Goal: Transaction & Acquisition: Purchase product/service

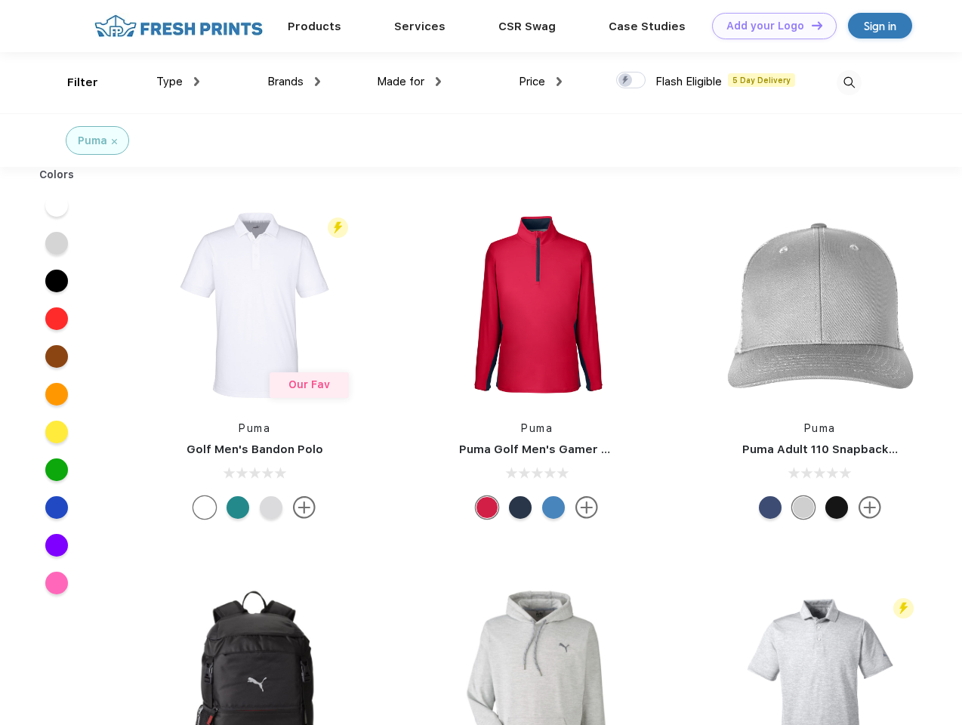
click at [768, 26] on link "Add your Logo Design Tool" at bounding box center [774, 26] width 125 height 26
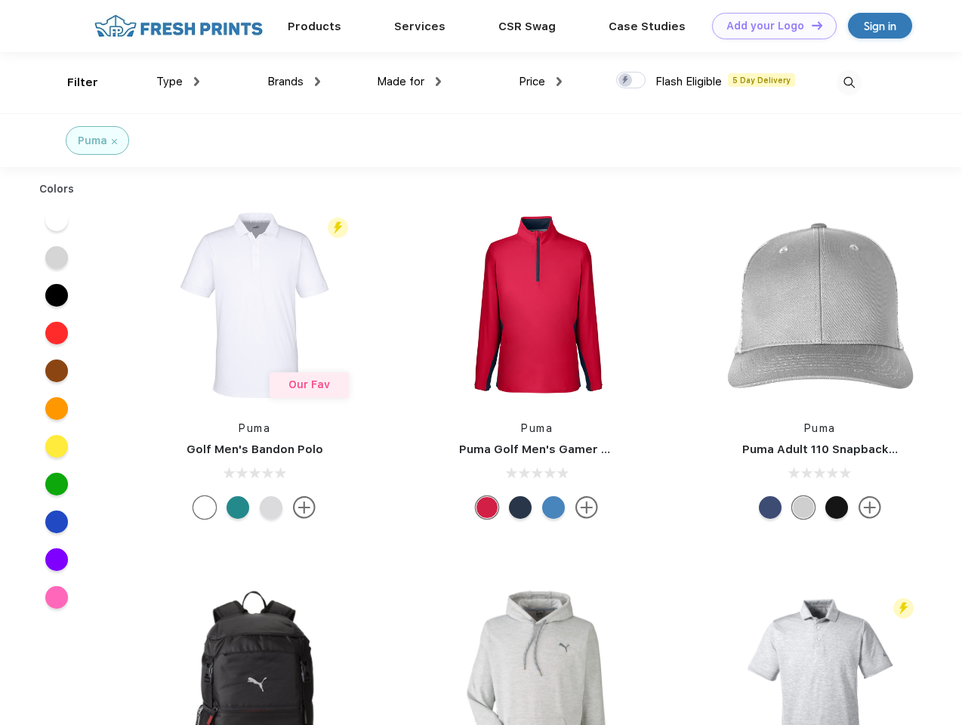
click at [0, 0] on div "Design Tool" at bounding box center [0, 0] width 0 height 0
click at [810, 25] on link "Add your Logo Design Tool" at bounding box center [774, 26] width 125 height 26
click at [72, 82] on div "Filter" at bounding box center [82, 82] width 31 height 17
click at [178, 82] on span "Type" at bounding box center [169, 82] width 26 height 14
click at [294, 82] on span "Brands" at bounding box center [285, 82] width 36 height 14
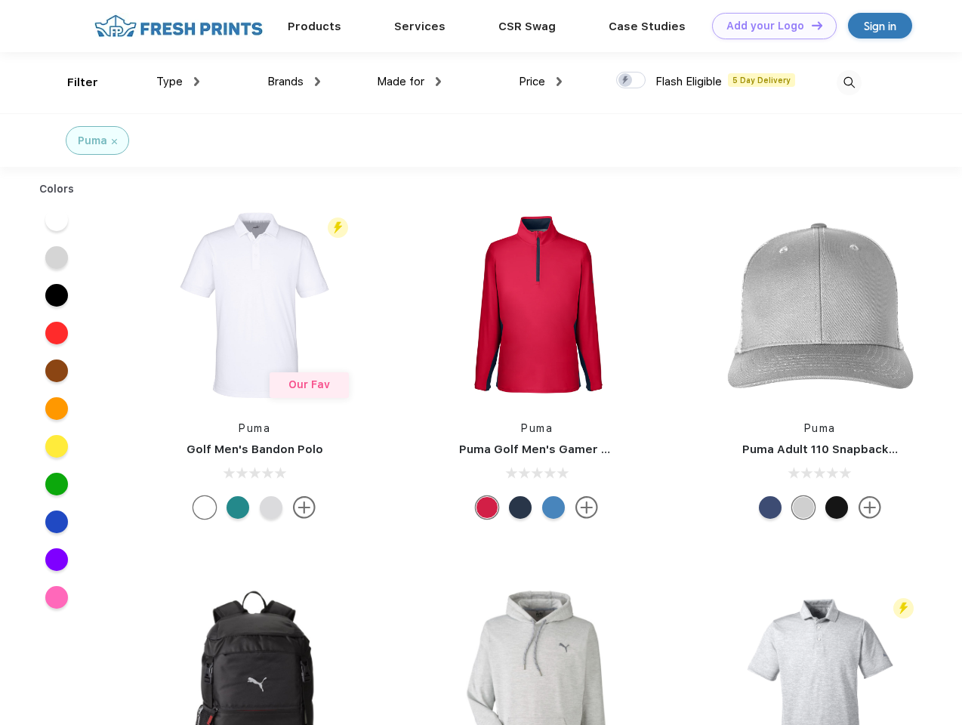
click at [409, 82] on span "Made for" at bounding box center [401, 82] width 48 height 14
click at [540, 82] on span "Price" at bounding box center [532, 82] width 26 height 14
click at [631, 81] on div at bounding box center [630, 80] width 29 height 17
click at [626, 81] on input "checkbox" at bounding box center [621, 76] width 10 height 10
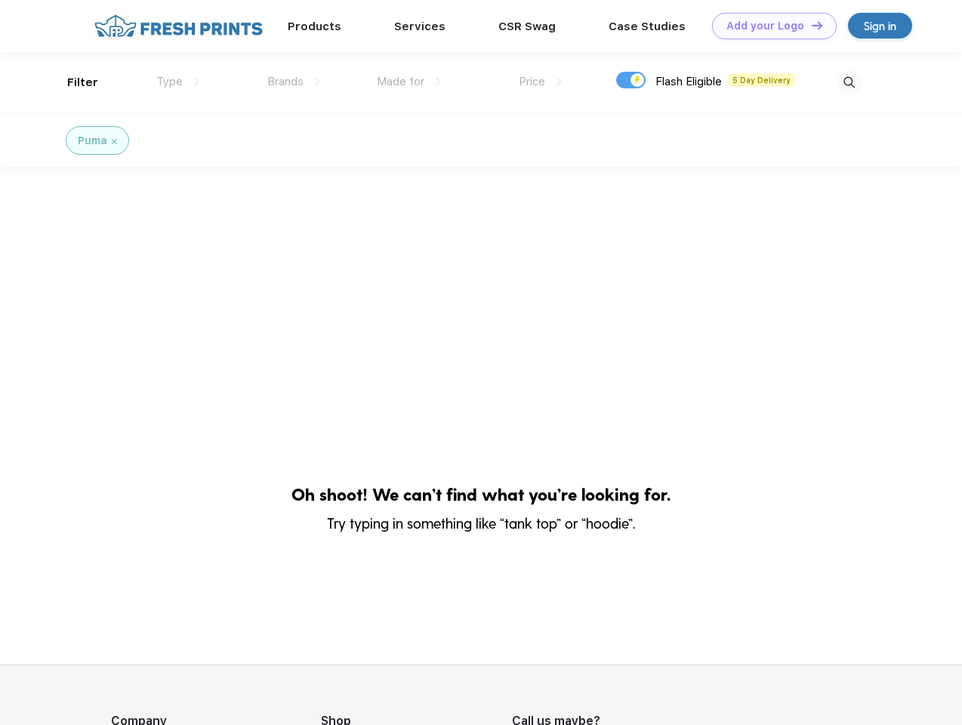
click at [848, 82] on img at bounding box center [848, 82] width 25 height 25
